Goal: Contribute content

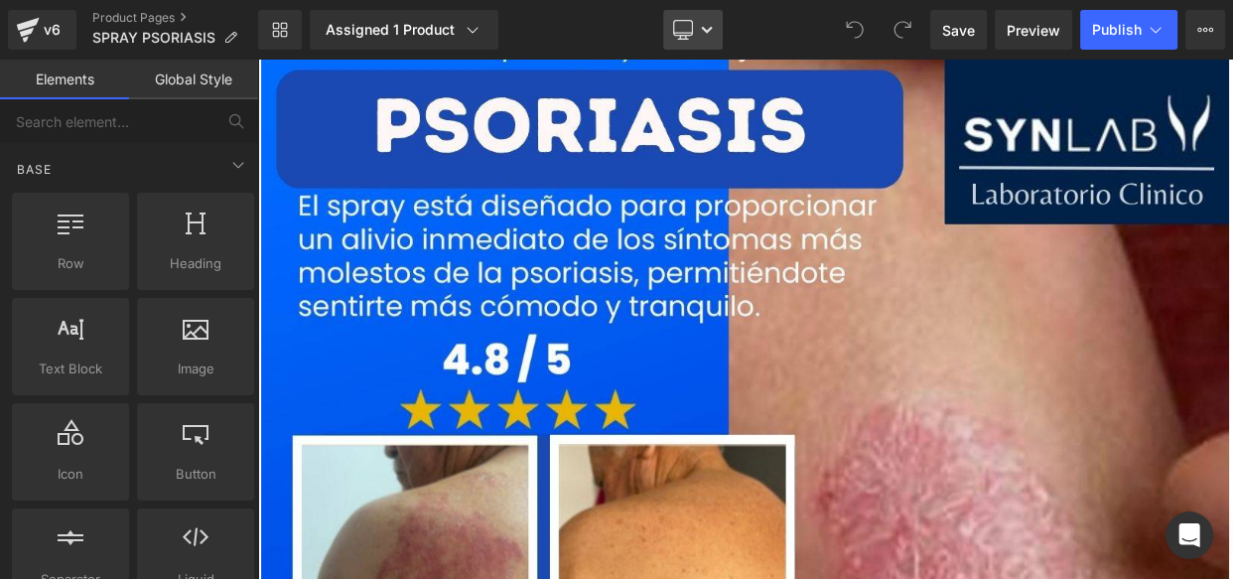
click at [696, 21] on link "Desktop" at bounding box center [693, 30] width 60 height 40
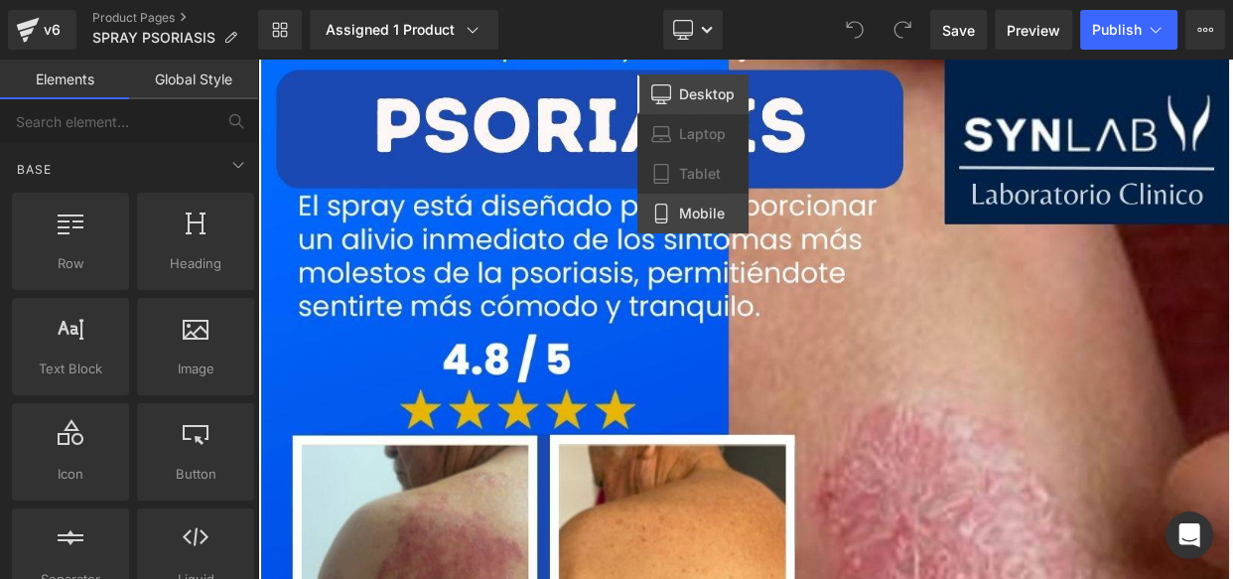
click at [708, 201] on link "Mobile" at bounding box center [693, 214] width 111 height 40
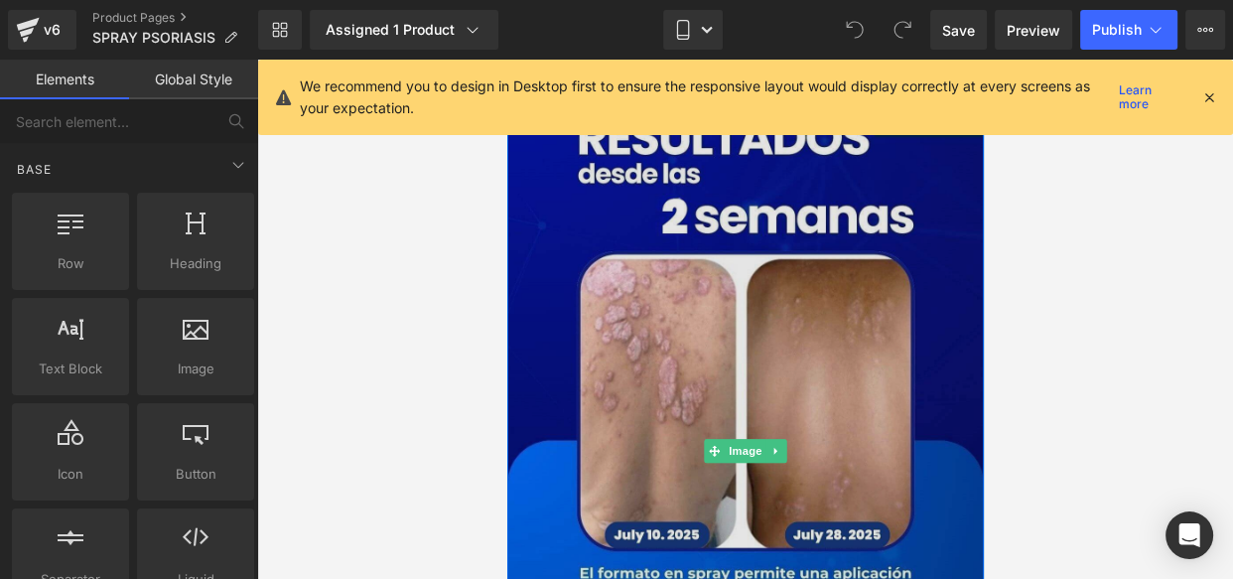
scroll to position [1485, 0]
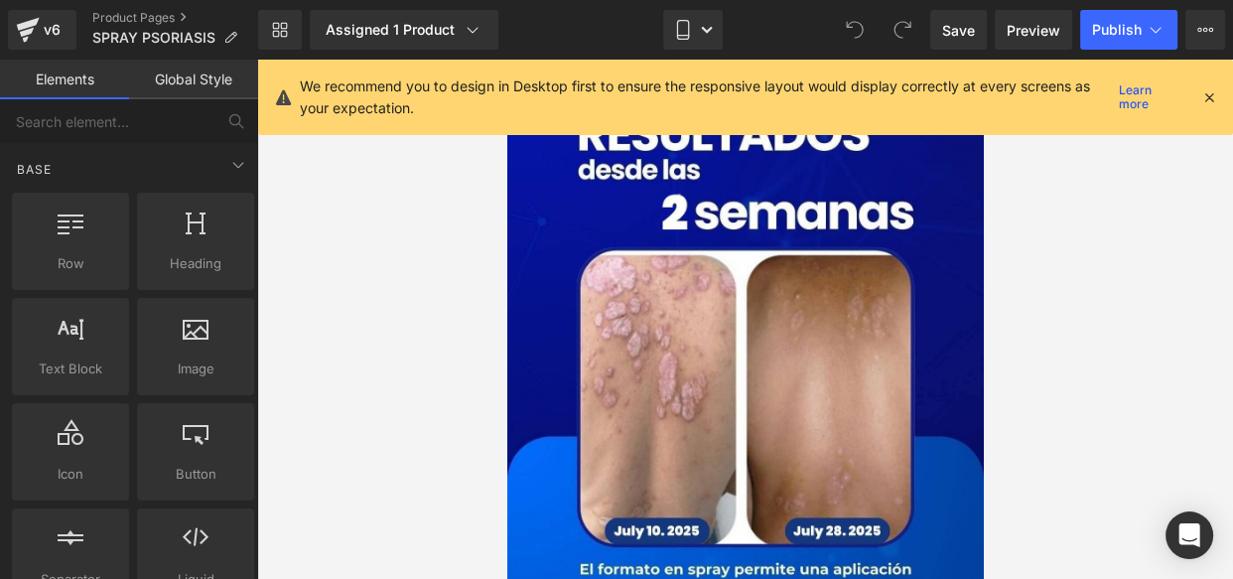
click at [1212, 102] on icon at bounding box center [1210, 97] width 18 height 18
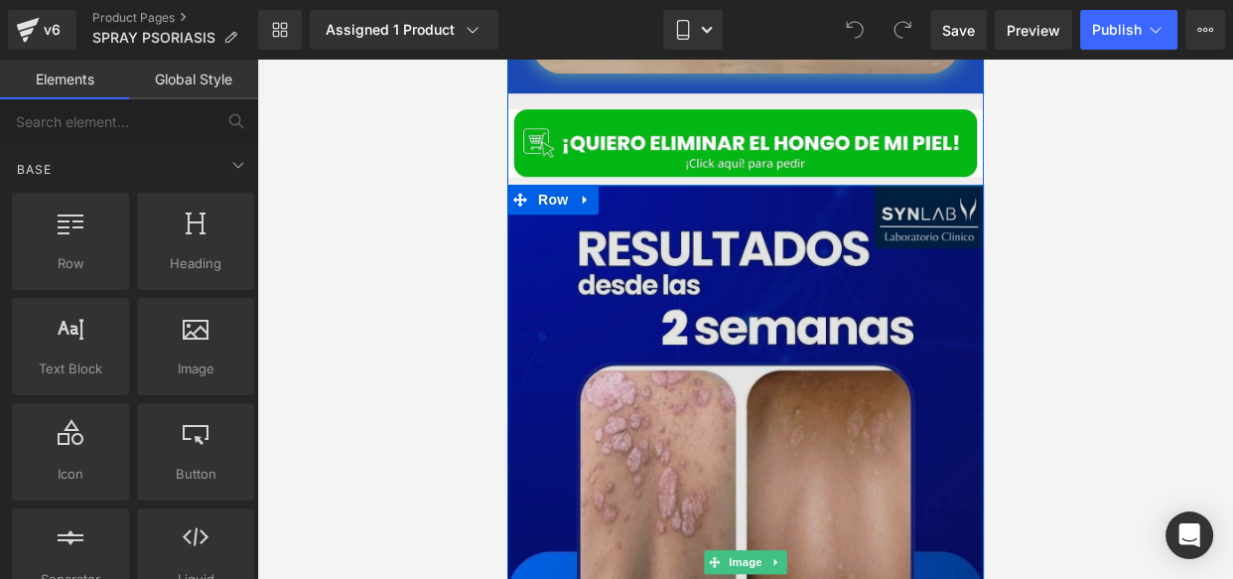
scroll to position [1321, 0]
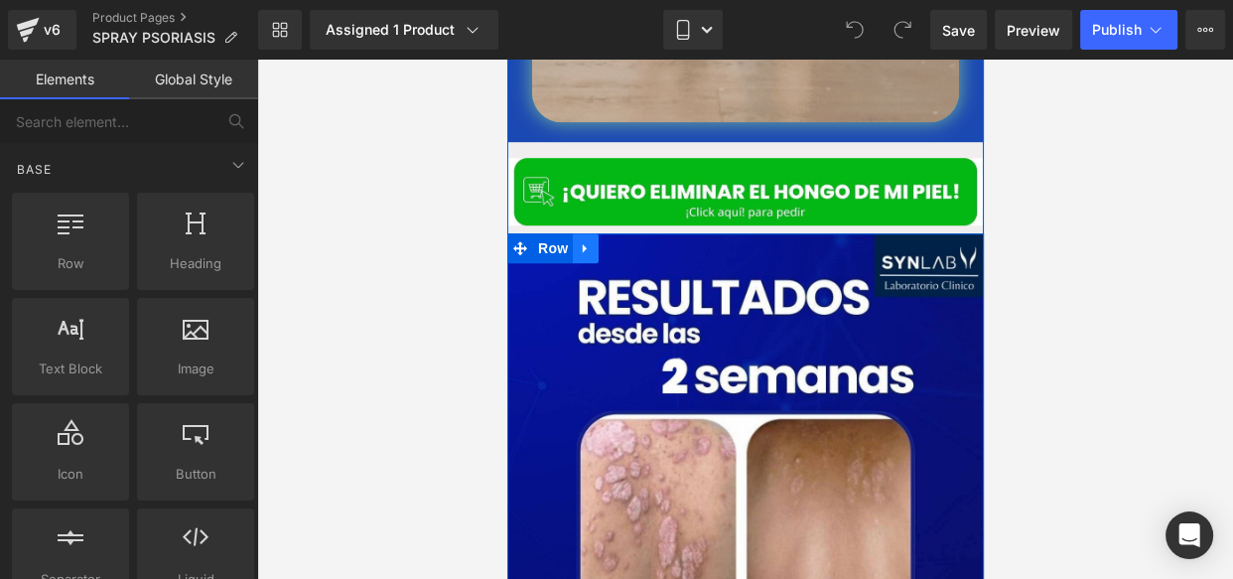
click at [580, 241] on icon at bounding box center [585, 248] width 14 height 15
click at [604, 241] on icon at bounding box center [611, 248] width 14 height 14
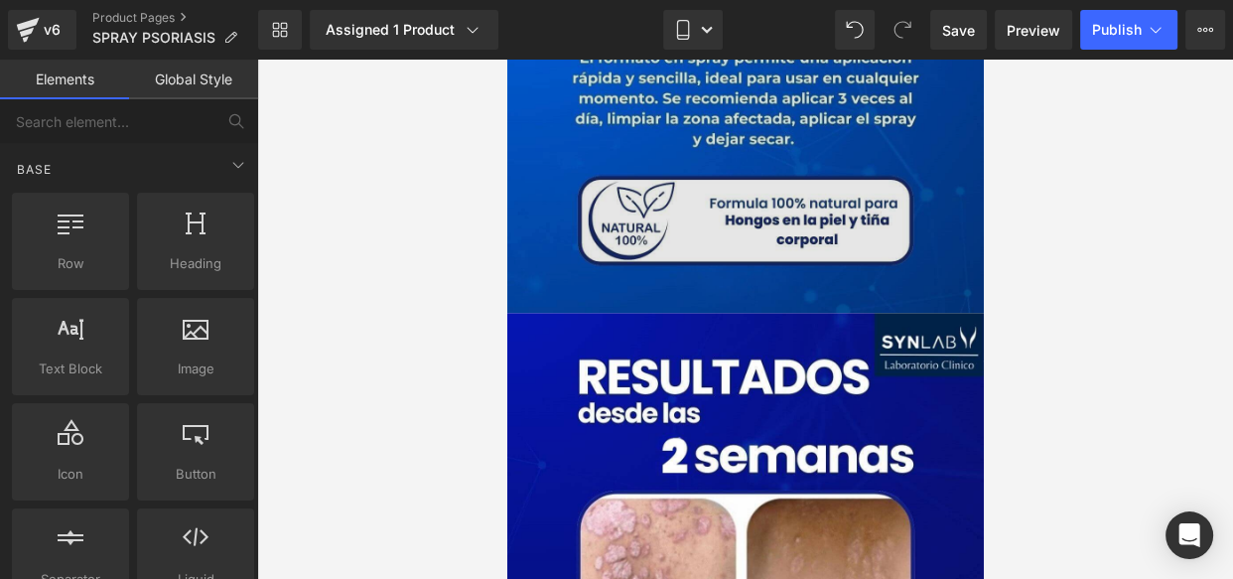
scroll to position [2028, 0]
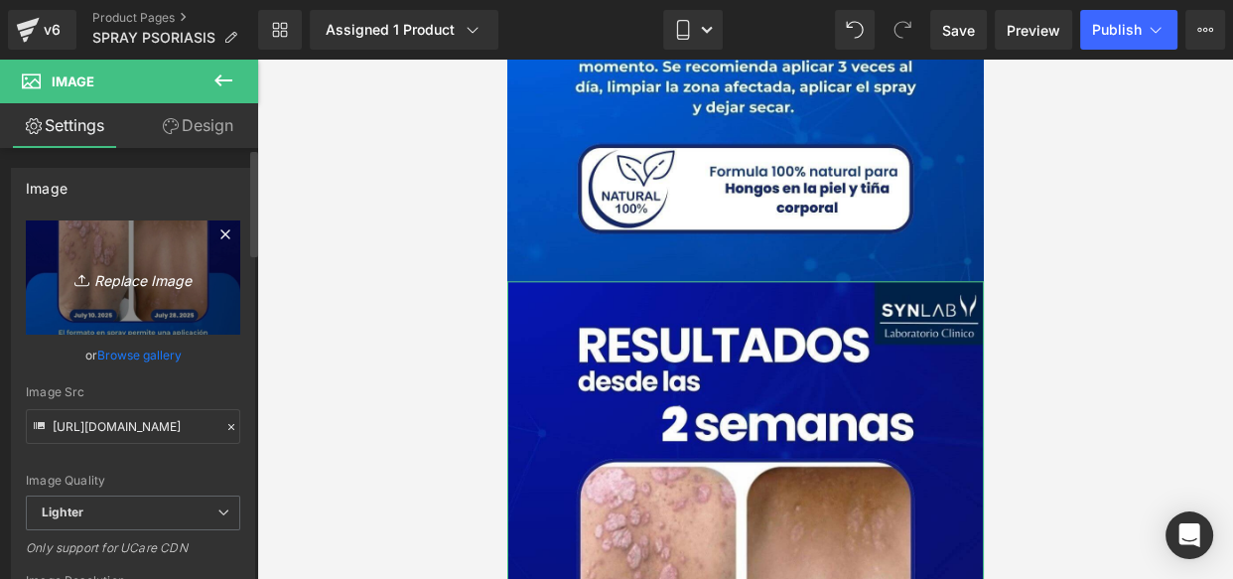
click at [164, 279] on icon "Replace Image" at bounding box center [133, 277] width 159 height 25
type input "C:\fakepath\Posteo de Instagram Productos Naturales Fotográfico Verde y [PERSON…"
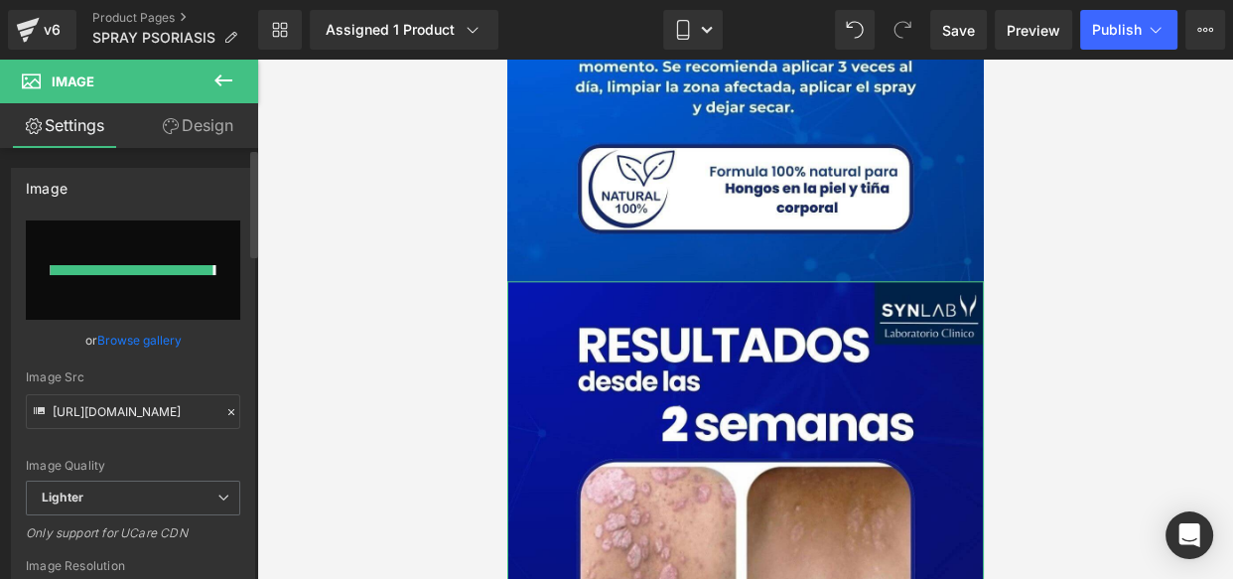
type input "[URL][DOMAIN_NAME]"
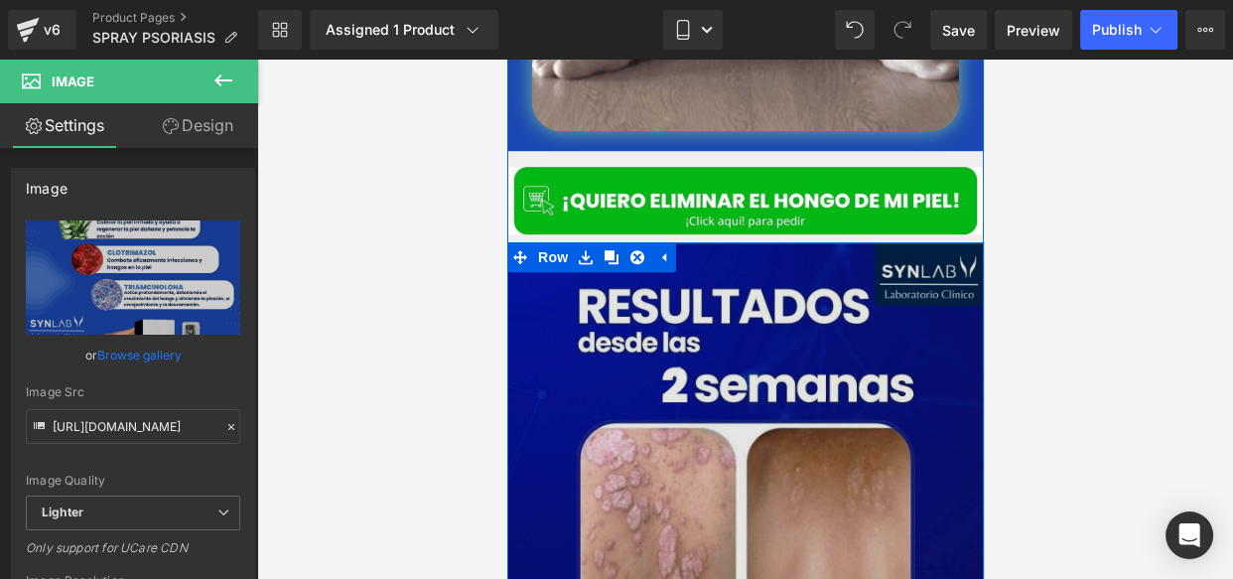
scroll to position [1281, 0]
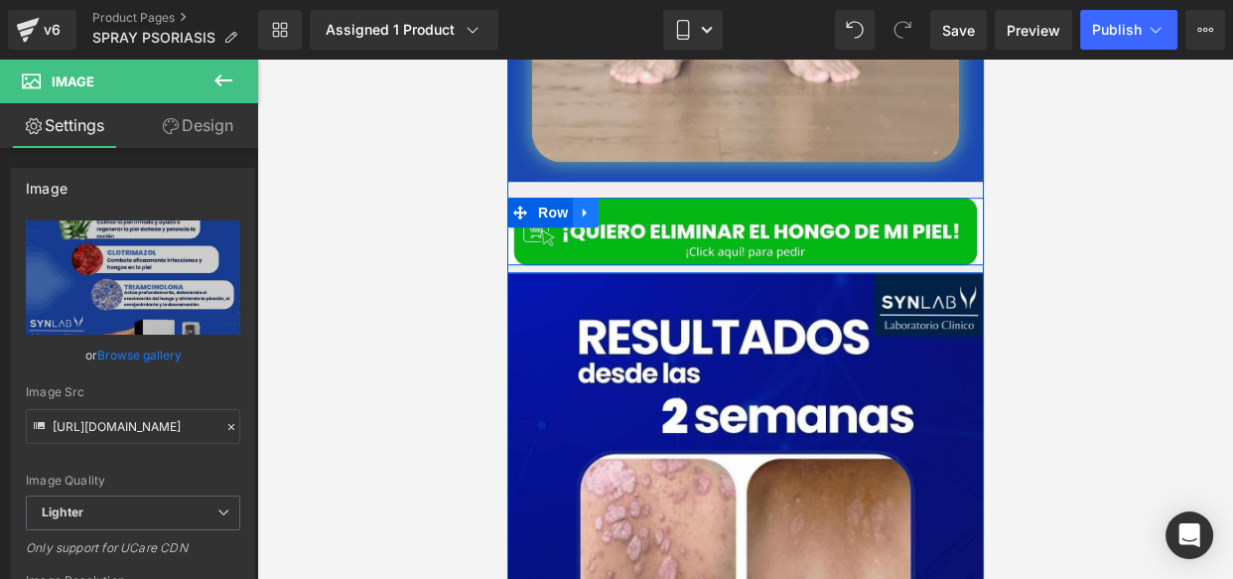
click at [578, 205] on icon at bounding box center [585, 212] width 14 height 15
click at [604, 206] on icon at bounding box center [611, 213] width 14 height 14
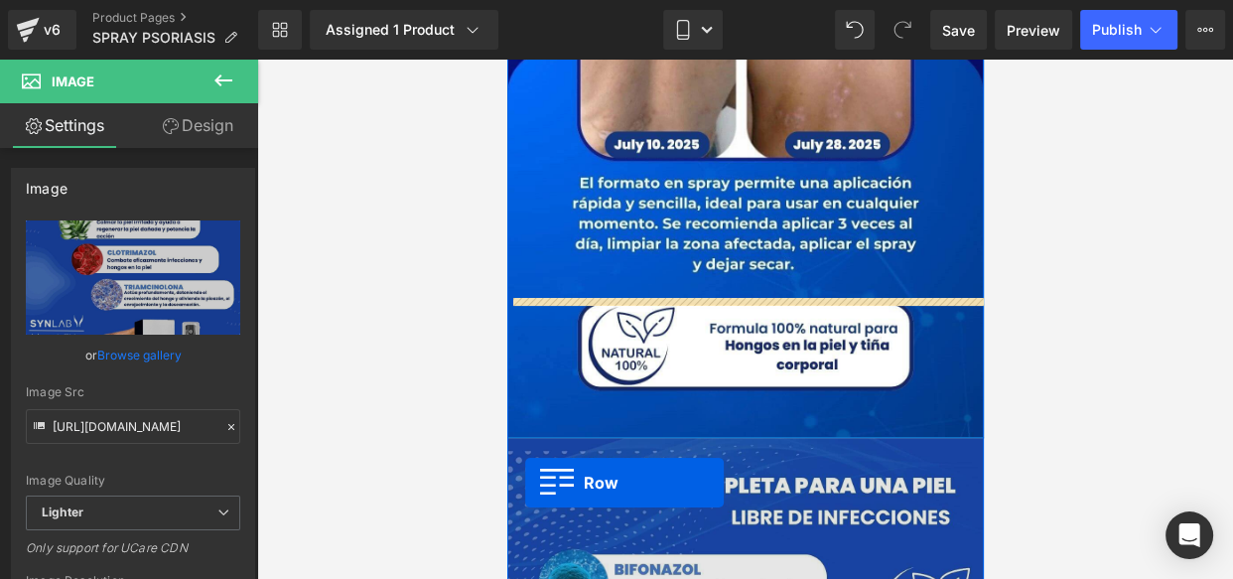
scroll to position [2056, 0]
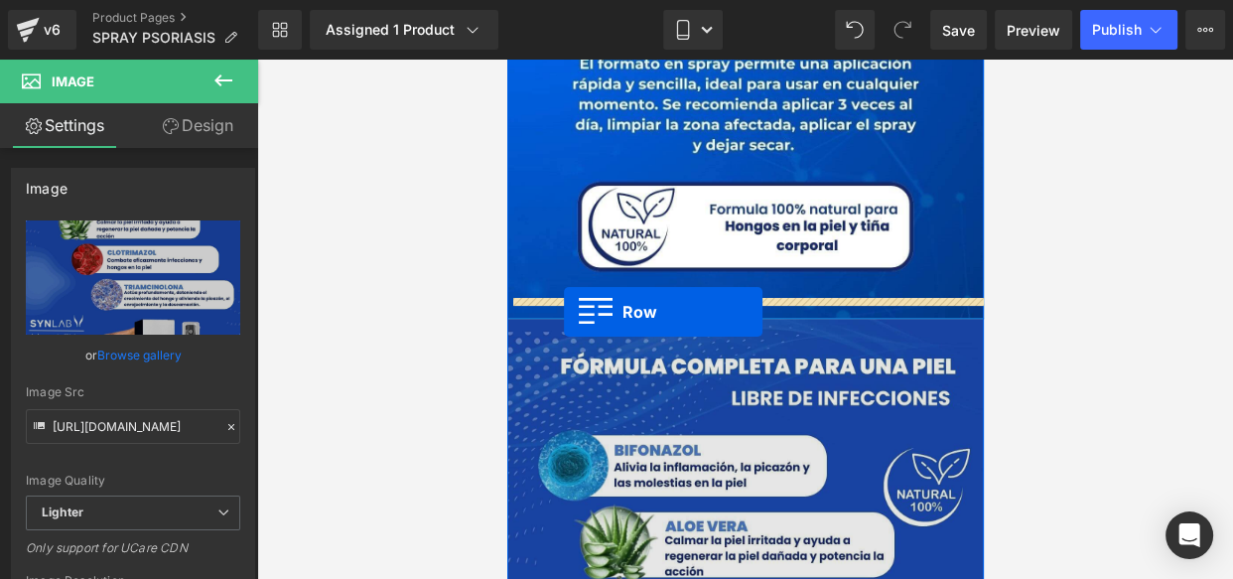
drag, startPoint x: 532, startPoint y: 367, endPoint x: 564, endPoint y: 312, distance: 64.1
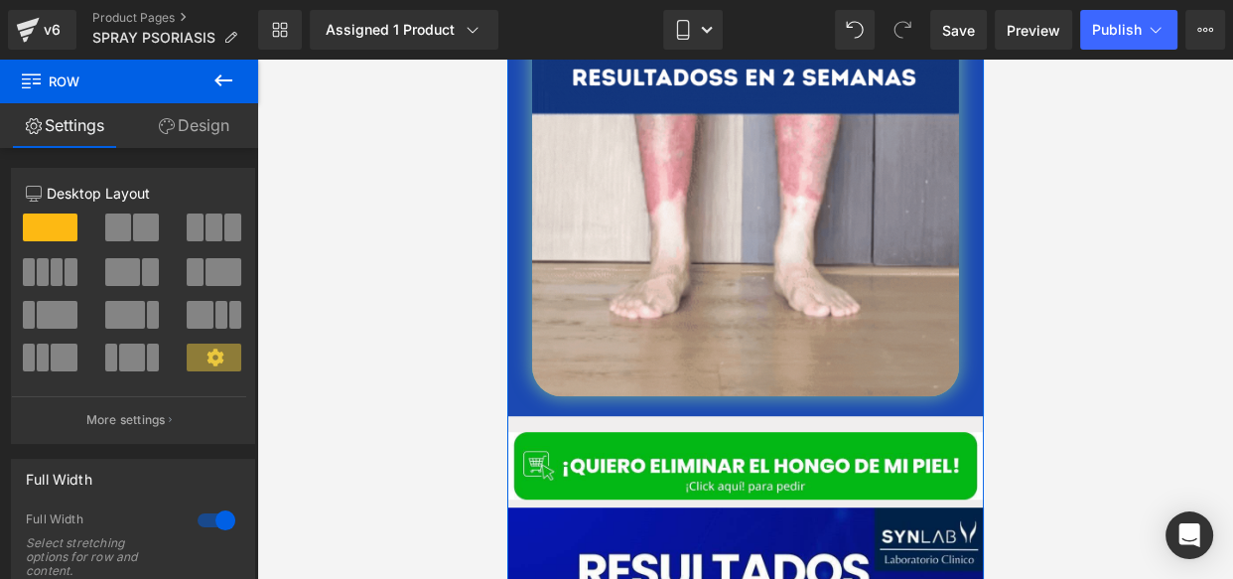
scroll to position [1034, 0]
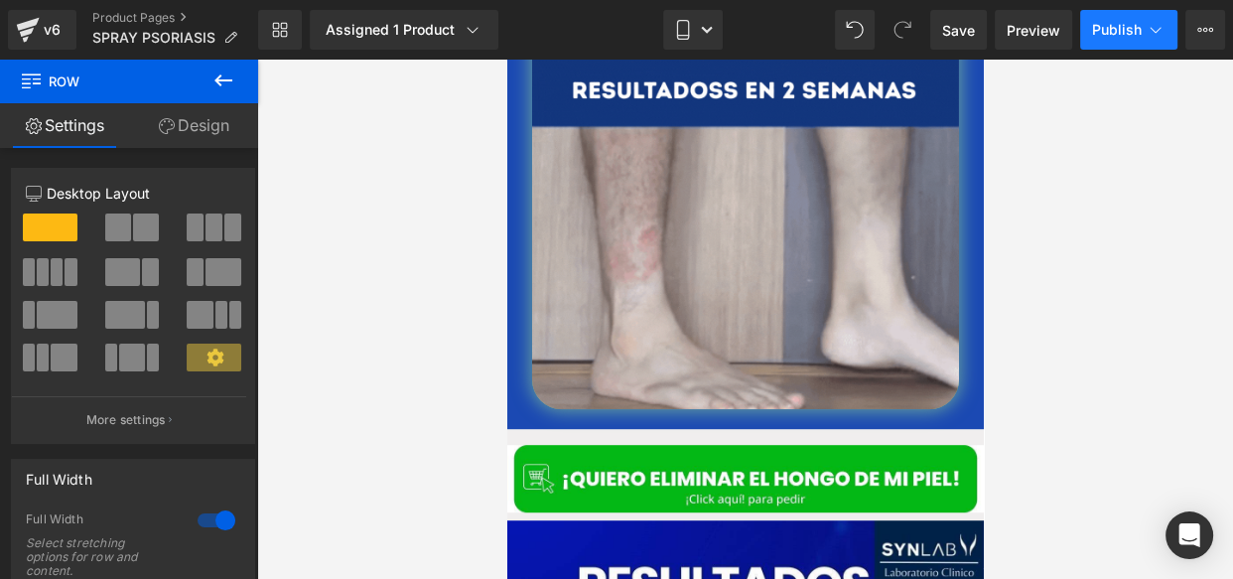
click at [1105, 38] on button "Publish" at bounding box center [1129, 30] width 97 height 40
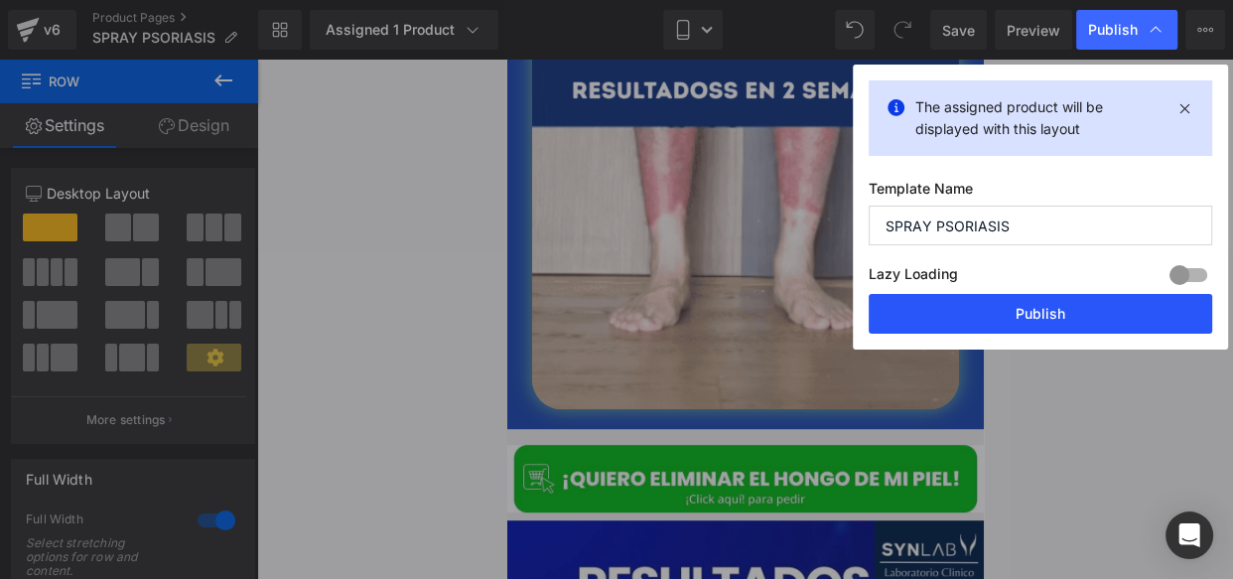
click at [944, 317] on button "Publish" at bounding box center [1041, 314] width 344 height 40
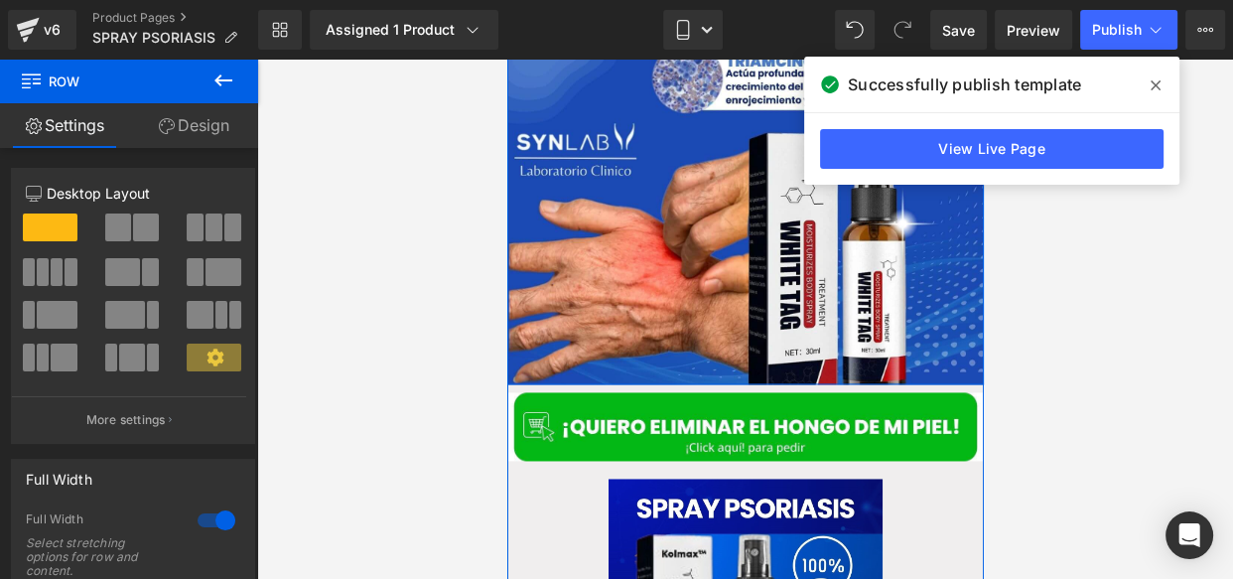
scroll to position [2717, 0]
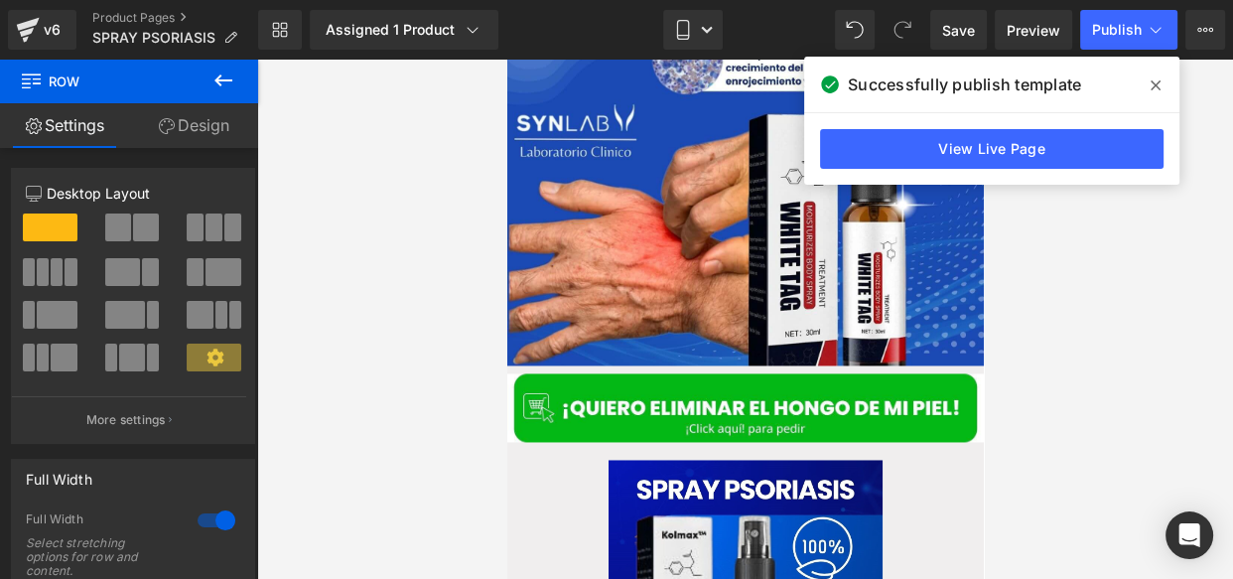
click at [1161, 84] on span at bounding box center [1156, 86] width 32 height 32
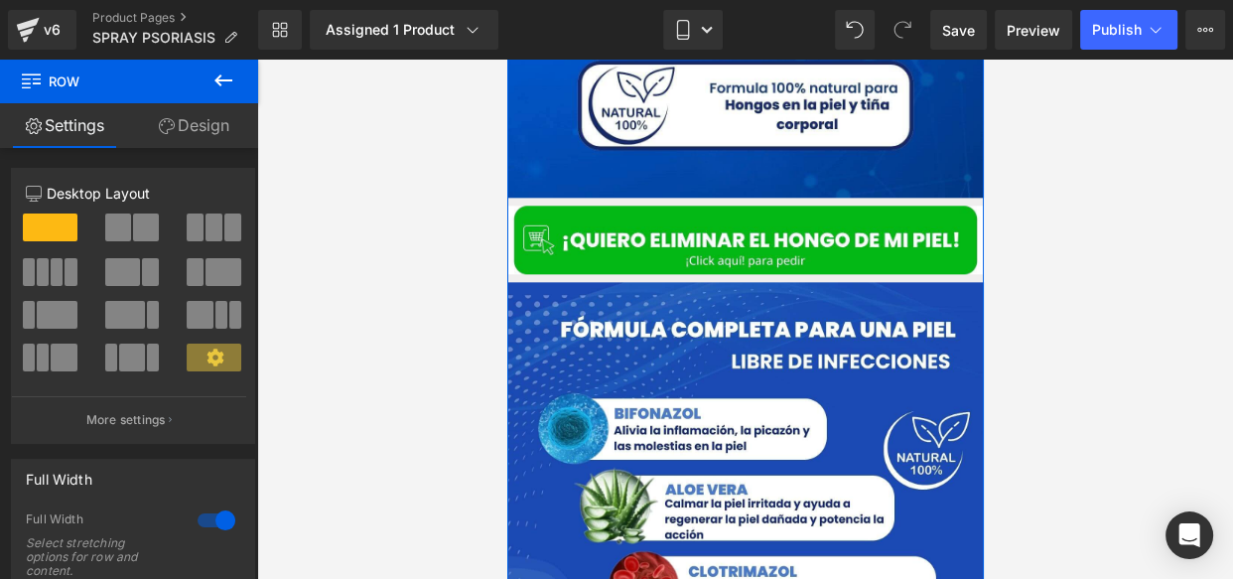
scroll to position [2127, 0]
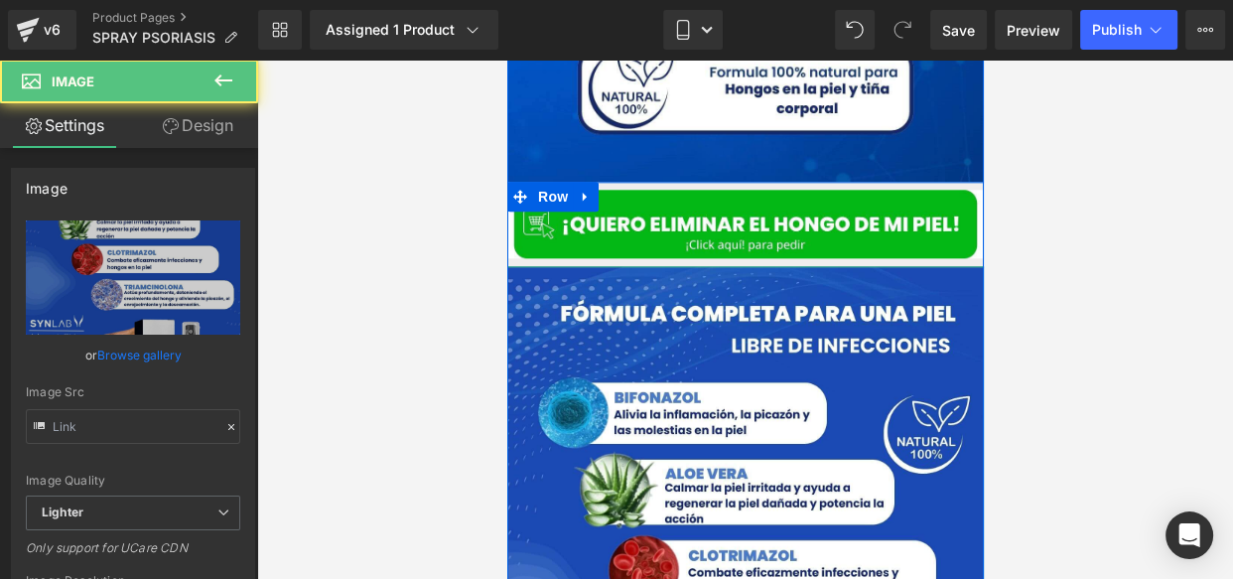
type input "[URL][DOMAIN_NAME]"
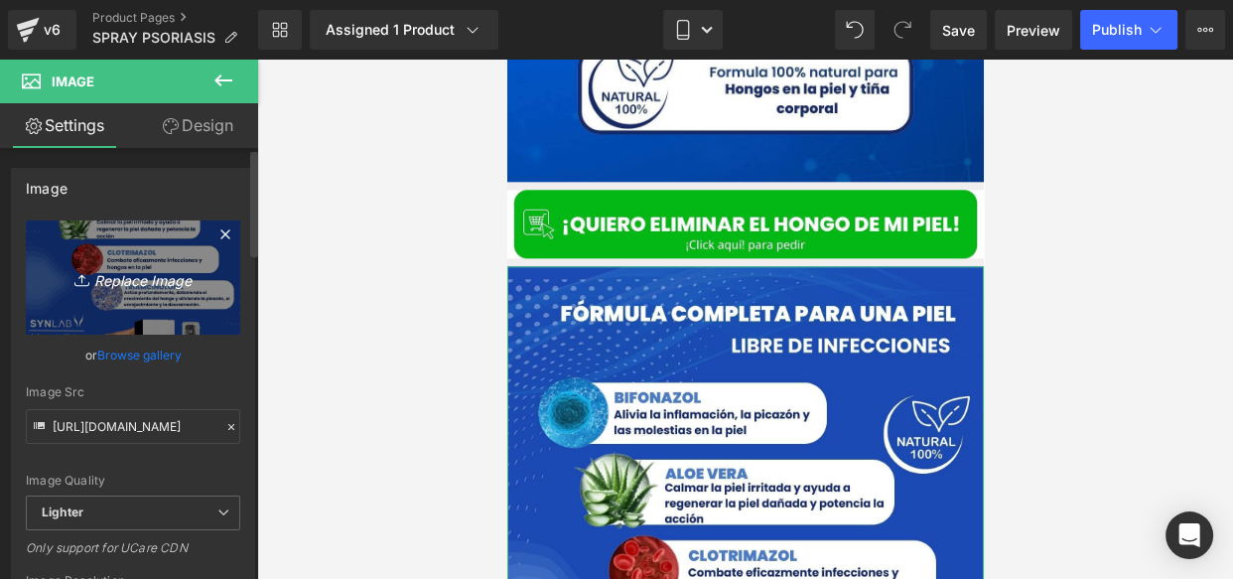
click at [185, 258] on link "Replace Image" at bounding box center [133, 277] width 215 height 114
type input "C:\fakepath\Posteo de Instagram Productos Naturales Fotográfico Verde y [PERSON…"
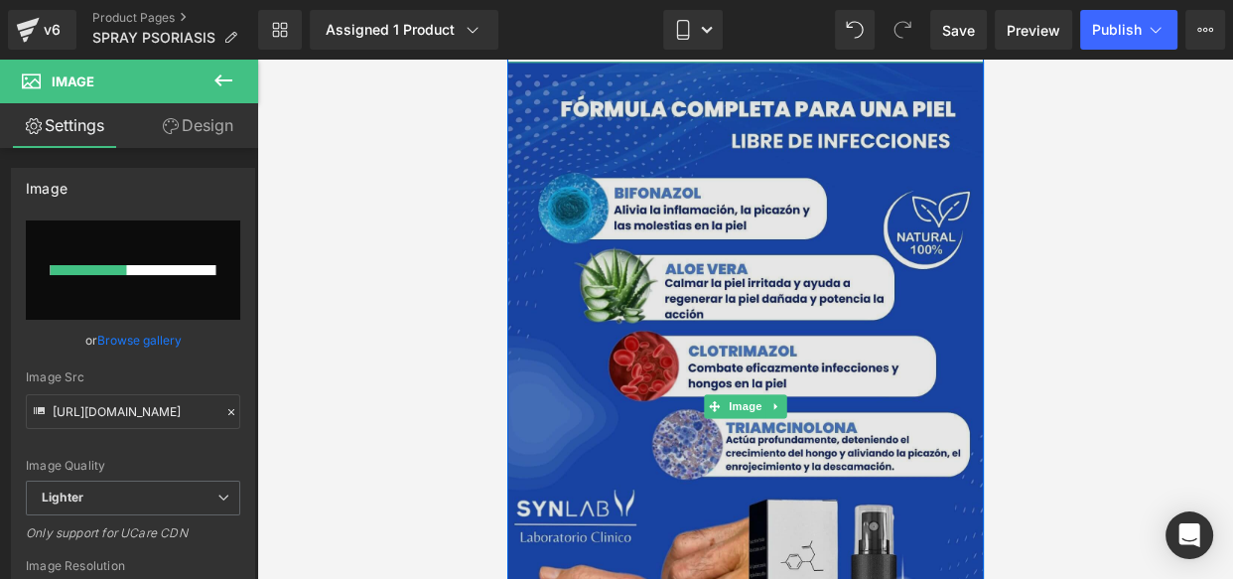
scroll to position [2347, 0]
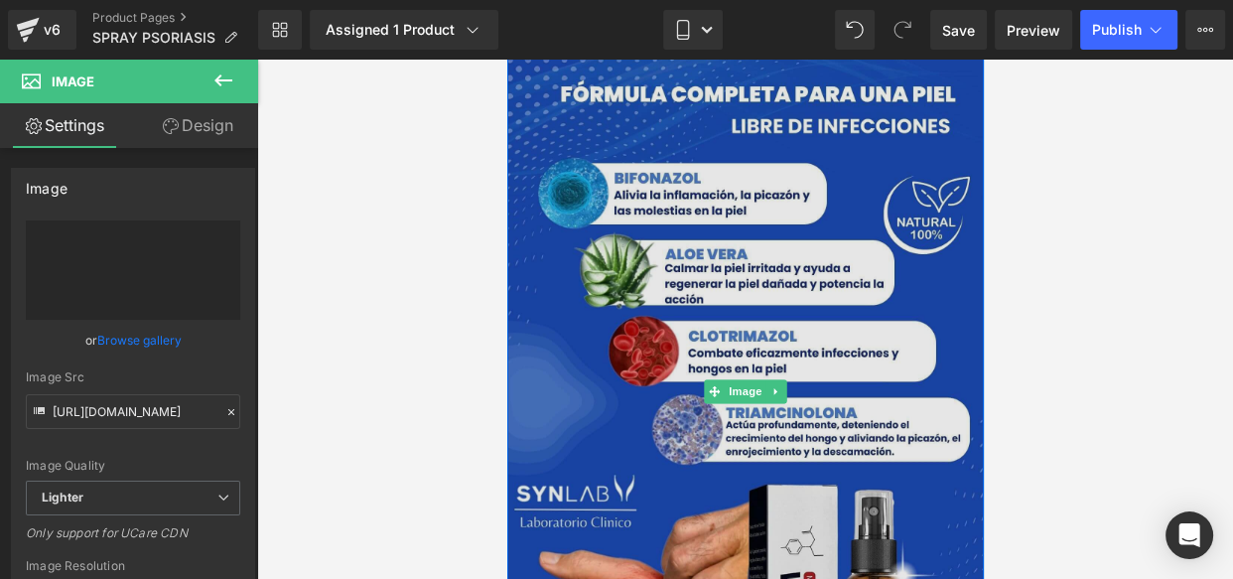
type input "[URL][DOMAIN_NAME]"
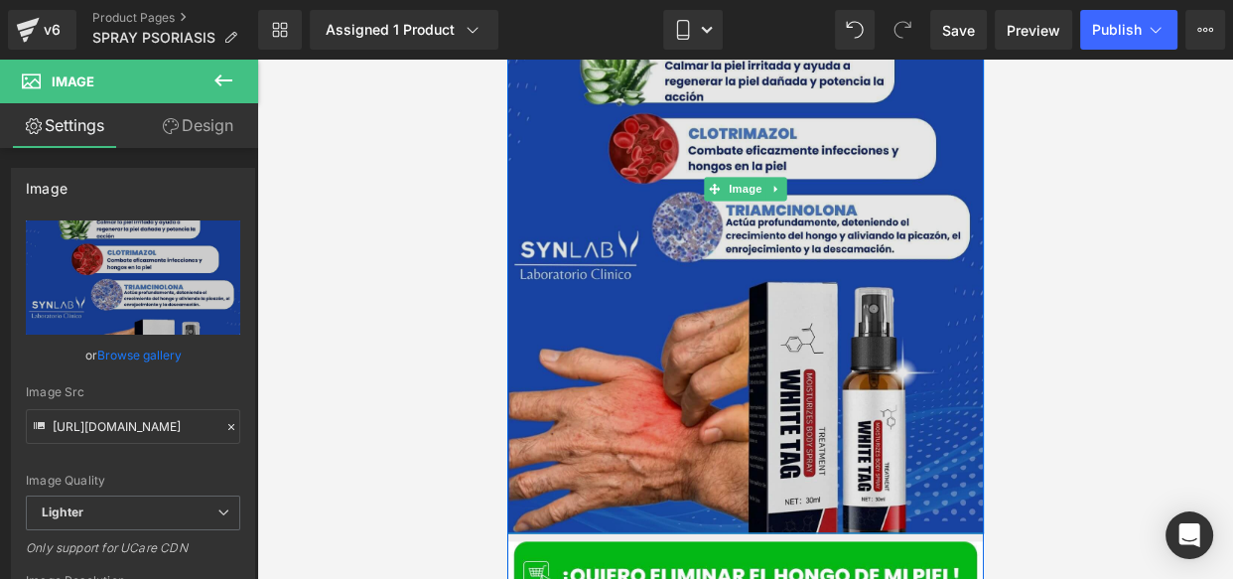
scroll to position [2581, 0]
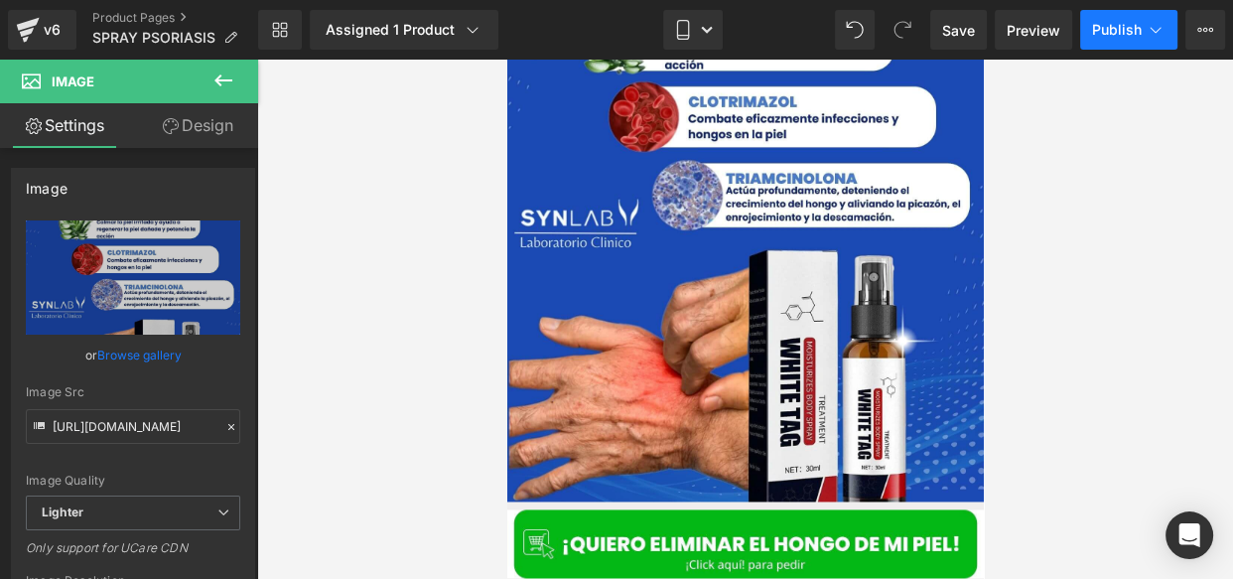
click at [1119, 42] on button "Publish" at bounding box center [1129, 30] width 97 height 40
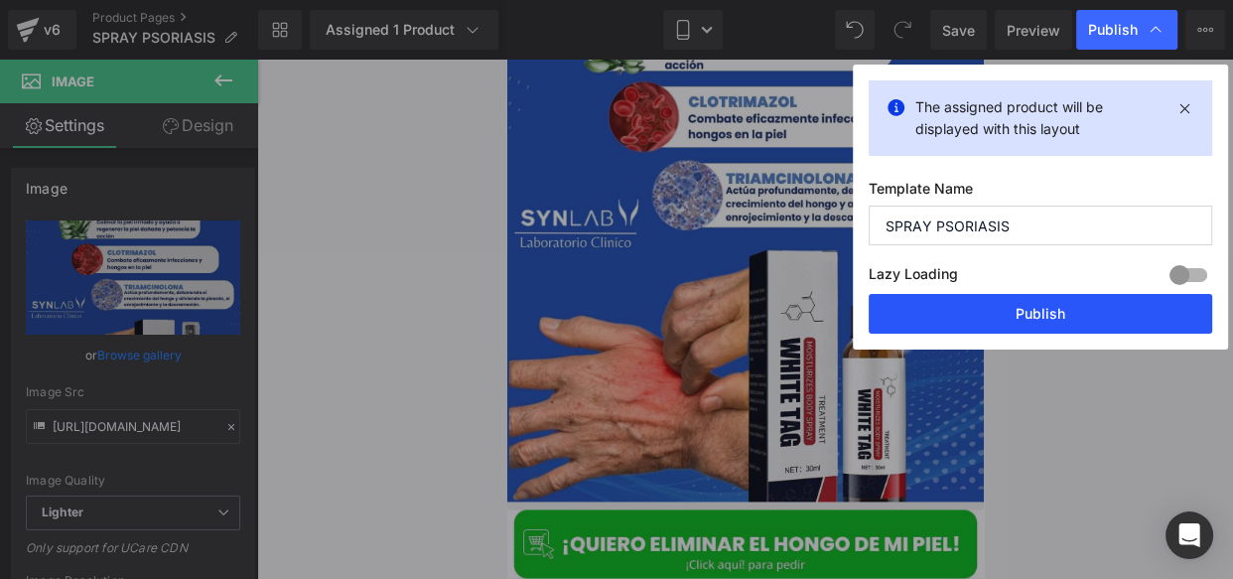
click at [933, 313] on button "Publish" at bounding box center [1041, 314] width 344 height 40
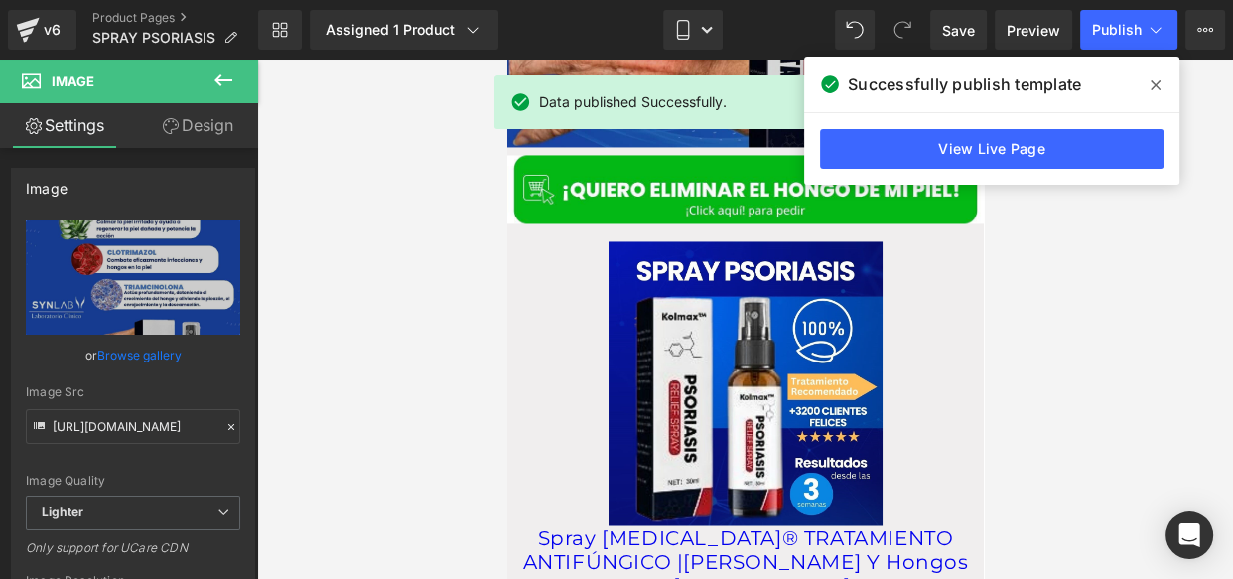
scroll to position [2951, 0]
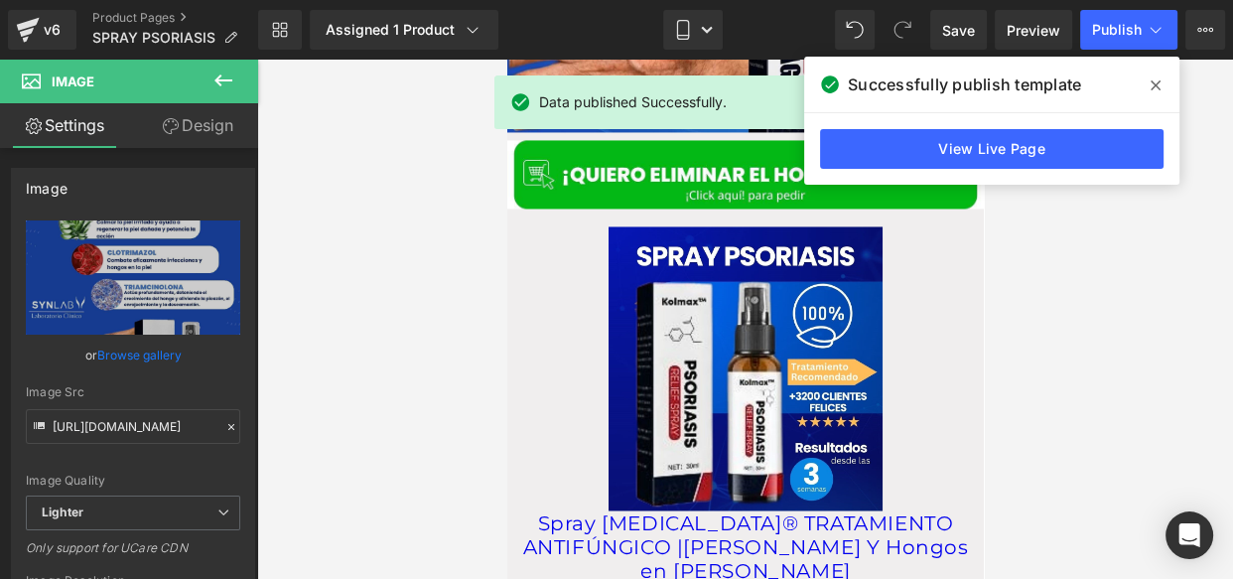
click at [1149, 87] on span at bounding box center [1156, 86] width 32 height 32
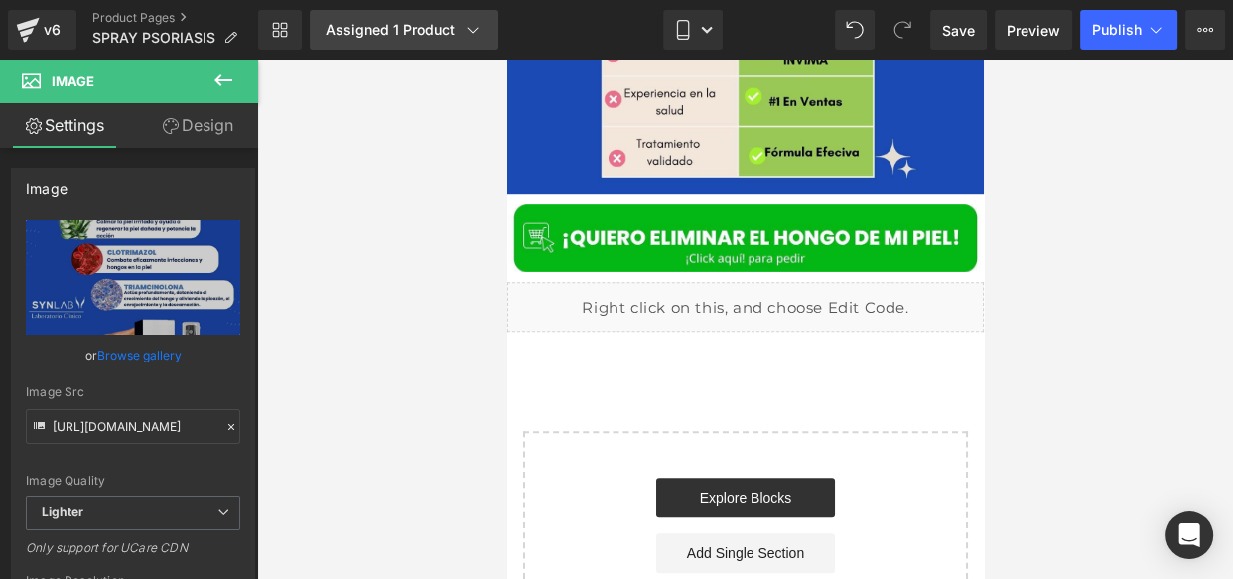
scroll to position [8006, 0]
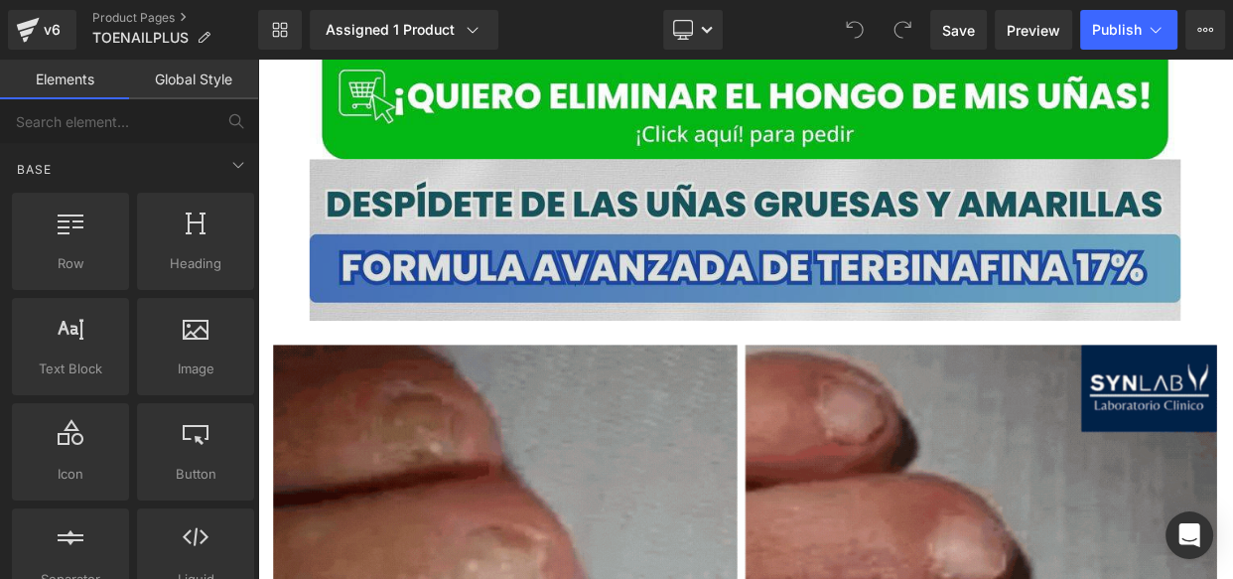
scroll to position [1762, 0]
